Goal: Task Accomplishment & Management: Use online tool/utility

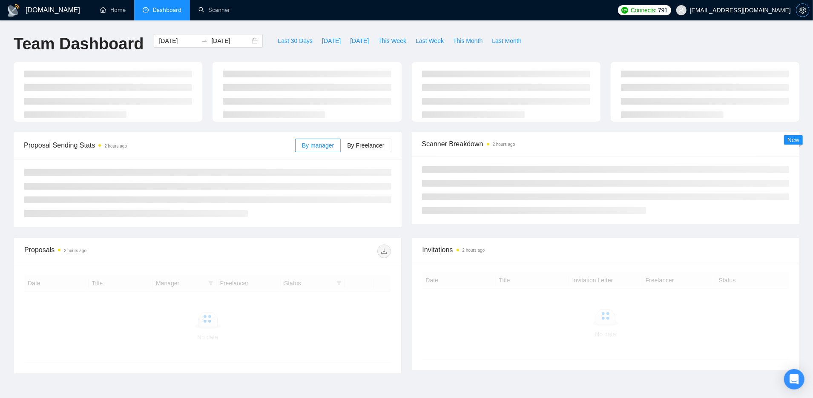
click at [805, 12] on icon "setting" at bounding box center [802, 10] width 6 height 7
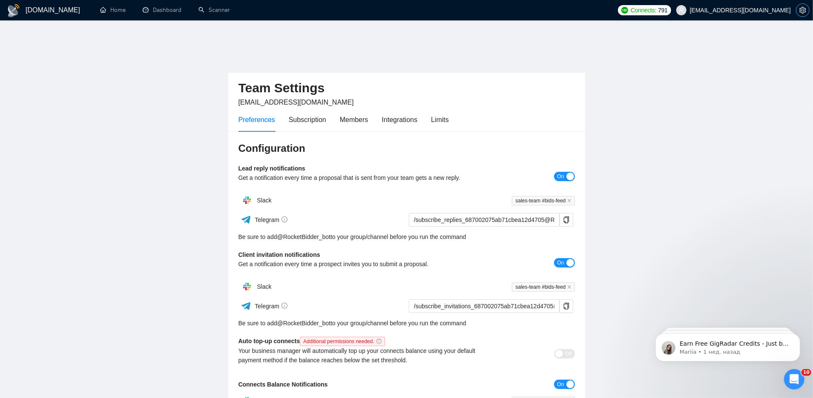
click at [802, 11] on icon "setting" at bounding box center [802, 10] width 6 height 7
click at [775, 10] on span "[EMAIL_ADDRESS][DOMAIN_NAME]" at bounding box center [740, 10] width 101 height 0
click at [750, 91] on span "Logout" at bounding box center [768, 95] width 71 height 9
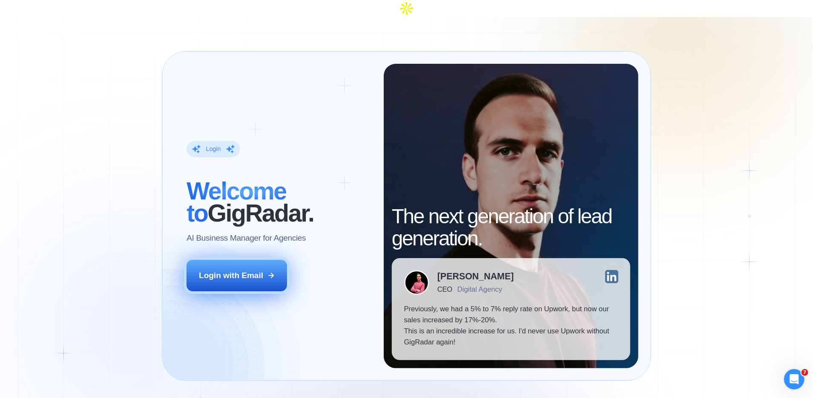
click at [273, 260] on button "Login with Email" at bounding box center [236, 275] width 100 height 31
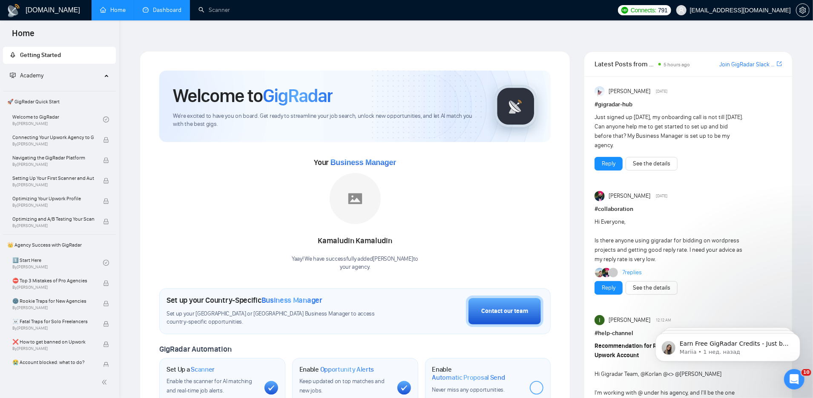
click at [165, 14] on link "Dashboard" at bounding box center [162, 9] width 39 height 7
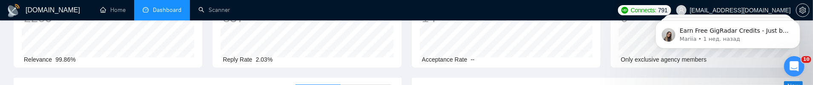
scroll to position [12, 0]
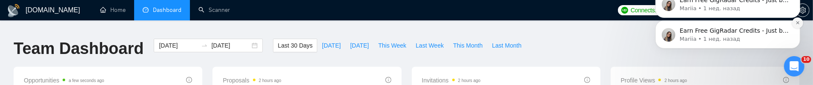
click at [796, 26] on icon "Dismiss notification" at bounding box center [797, 23] width 5 height 5
click at [796, 26] on button "Dismiss notification" at bounding box center [797, 23] width 9 height 9
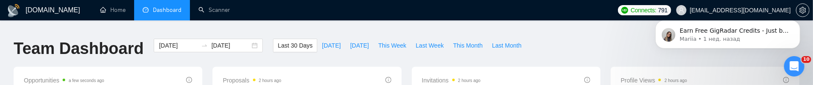
click at [796, 26] on icon "Dismiss notification" at bounding box center [797, 24] width 4 height 4
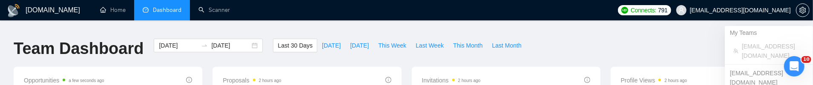
click at [778, 10] on span "[EMAIL_ADDRESS][DOMAIN_NAME]" at bounding box center [740, 10] width 101 height 0
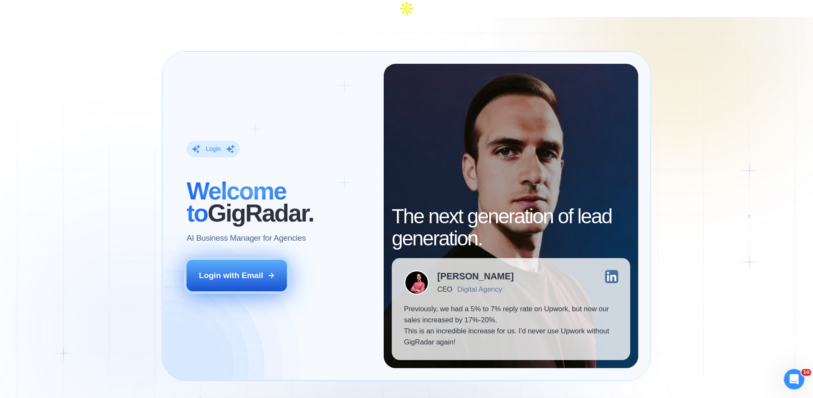
click at [260, 85] on div "Login with Email" at bounding box center [231, 275] width 64 height 11
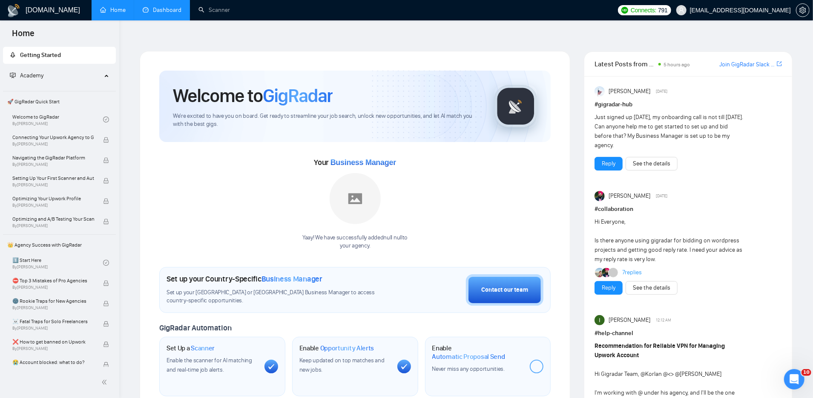
click at [169, 13] on link "Dashboard" at bounding box center [162, 9] width 39 height 7
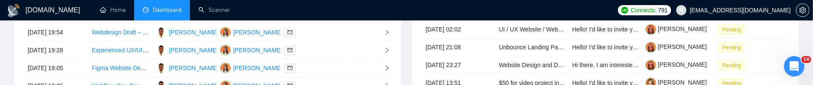
scroll to position [575, 0]
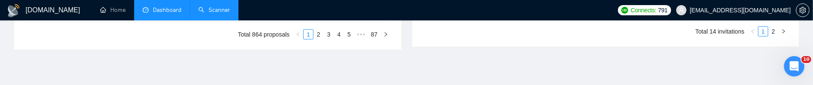
click at [220, 9] on link "Scanner" at bounding box center [213, 9] width 31 height 7
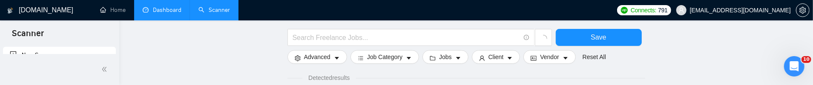
click at [164, 13] on link "Dashboard" at bounding box center [162, 9] width 39 height 7
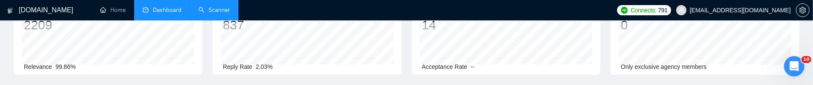
type input "[DATE]"
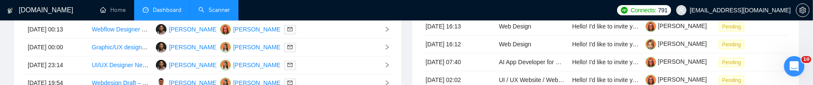
scroll to position [465, 0]
